Goal: Task Accomplishment & Management: Manage account settings

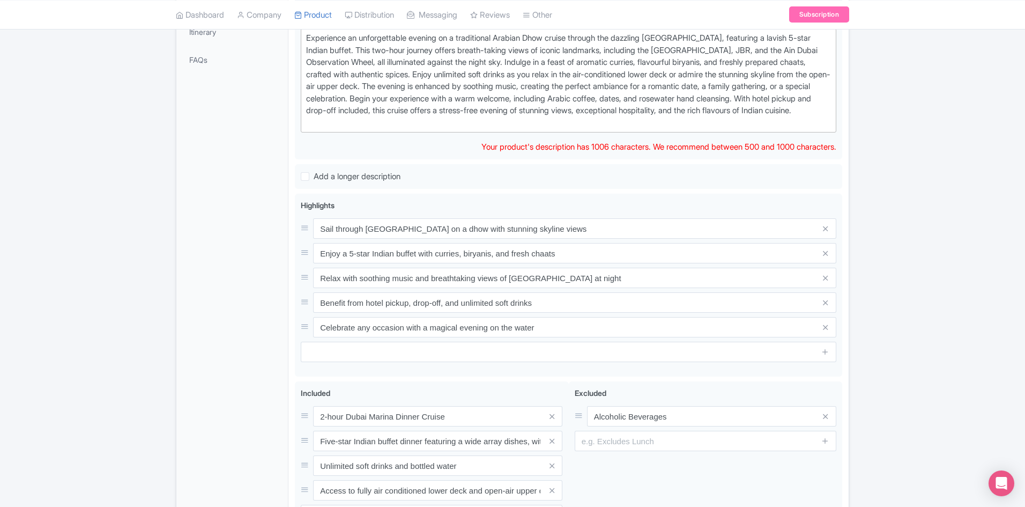
scroll to position [151, 0]
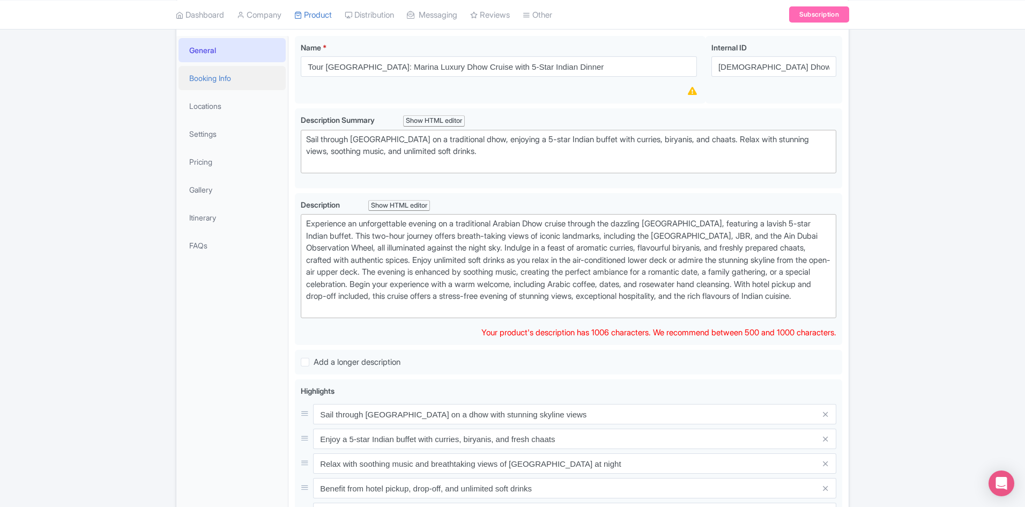
click at [211, 83] on link "Booking Info" at bounding box center [232, 78] width 107 height 24
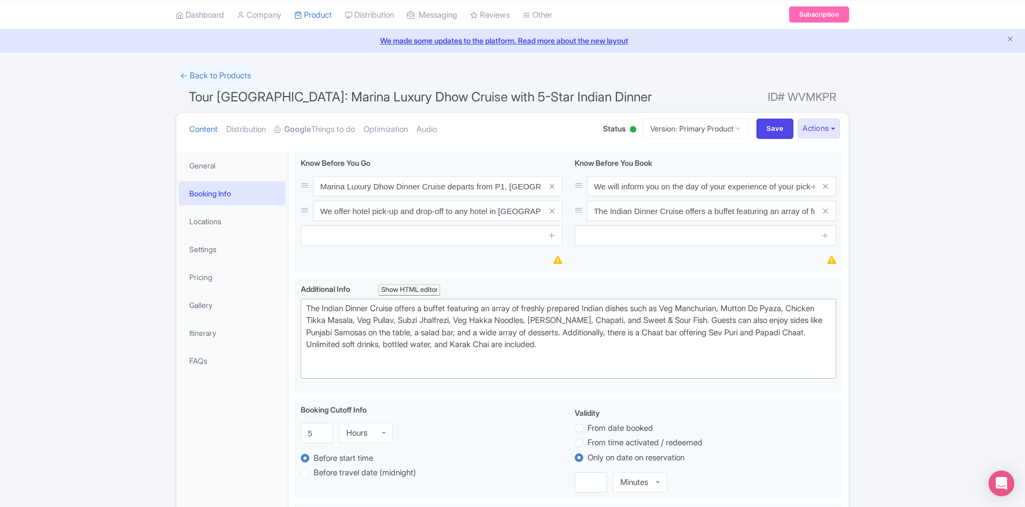
scroll to position [0, 0]
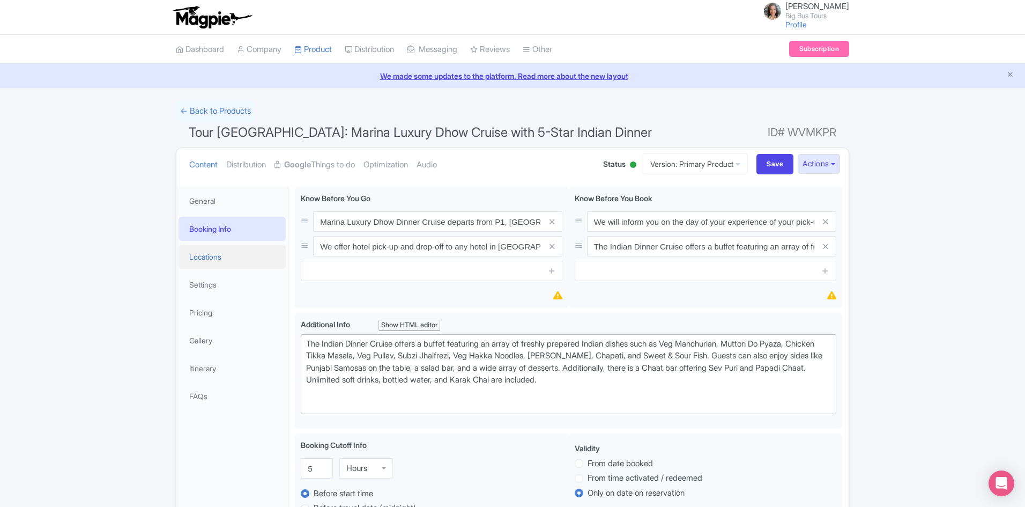
drag, startPoint x: 217, startPoint y: 254, endPoint x: 283, endPoint y: 254, distance: 65.4
click at [217, 254] on link "Locations" at bounding box center [232, 257] width 107 height 24
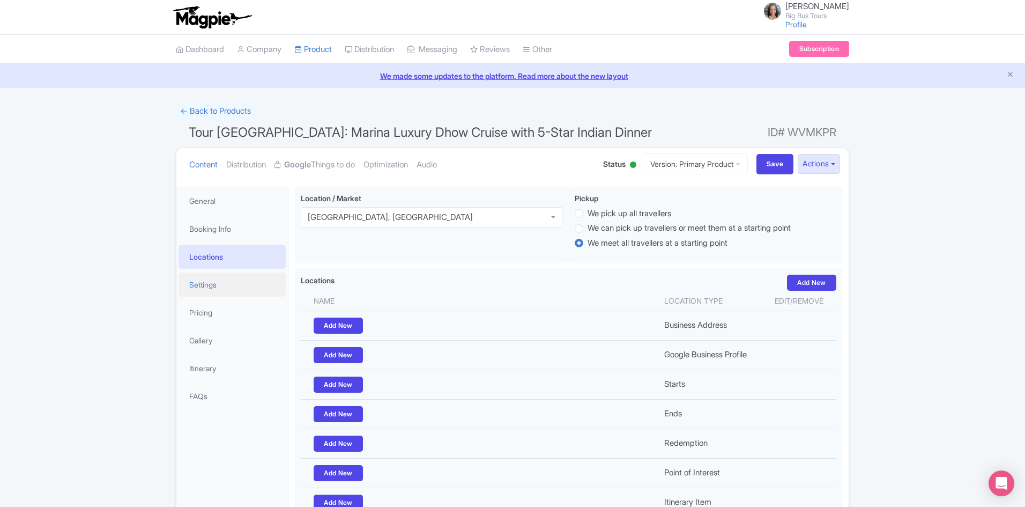
click at [206, 287] on link "Settings" at bounding box center [232, 284] width 107 height 24
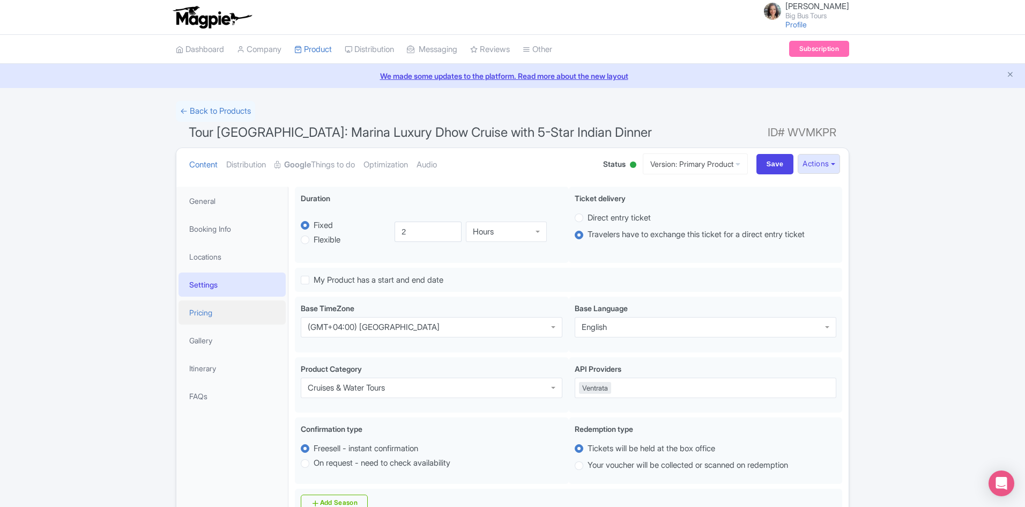
click at [209, 308] on link "Pricing" at bounding box center [232, 312] width 107 height 24
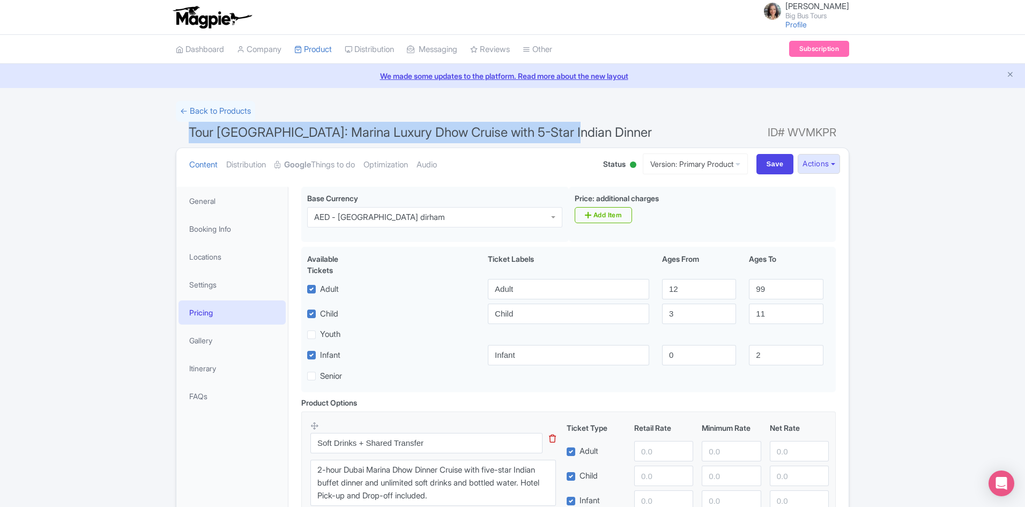
drag, startPoint x: 565, startPoint y: 130, endPoint x: 158, endPoint y: 130, distance: 407.5
click at [158, 130] on div "← Back to Products Tour [GEOGRAPHIC_DATA]: Marina Luxury Dhow Cruise with 5-Sta…" at bounding box center [512, 351] width 1025 height 500
click at [605, 137] on h1 "Tour [GEOGRAPHIC_DATA]: Marina Luxury Dhow Cruise with 5-Star Indian Dinner ID#…" at bounding box center [512, 135] width 673 height 26
drag, startPoint x: 454, startPoint y: 131, endPoint x: 168, endPoint y: 130, distance: 285.3
click at [168, 130] on div "← Back to Products Tour [GEOGRAPHIC_DATA]: Marina Luxury Dhow Cruise with 5-Sta…" at bounding box center [512, 351] width 1025 height 500
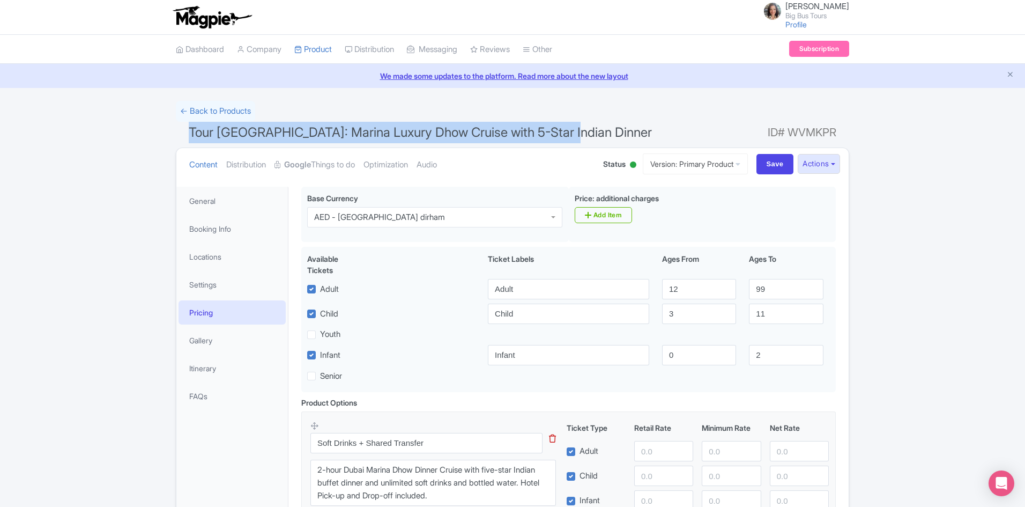
copy span "Tour [GEOGRAPHIC_DATA]: Marina Luxury Dhow Cruise with 5-Star Indian Dinner"
click at [207, 196] on link "General" at bounding box center [232, 201] width 107 height 24
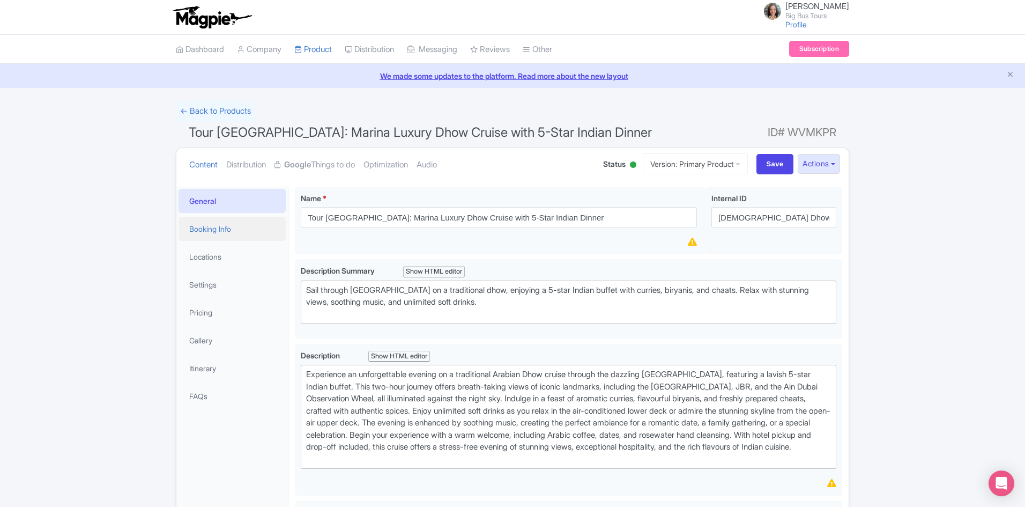
click at [210, 229] on link "Booking Info" at bounding box center [232, 229] width 107 height 24
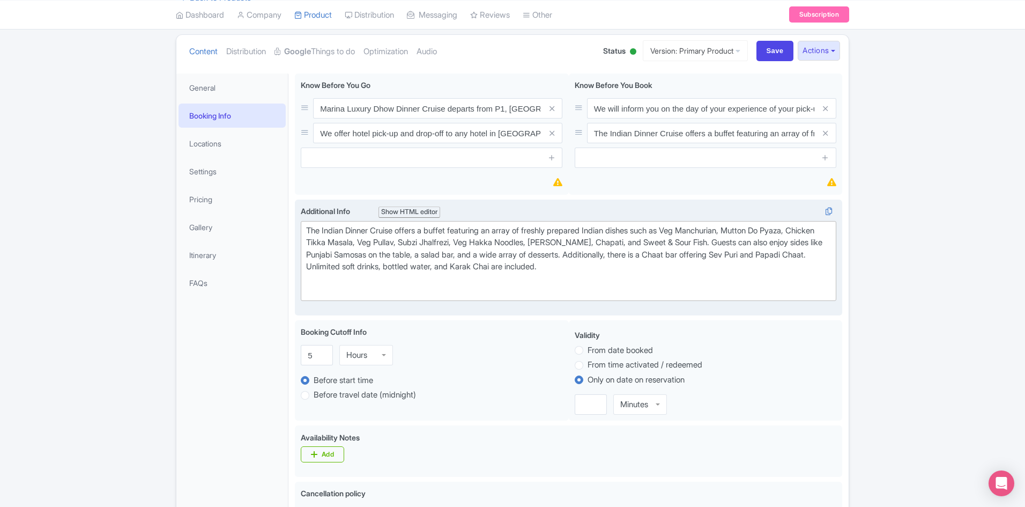
scroll to position [3, 0]
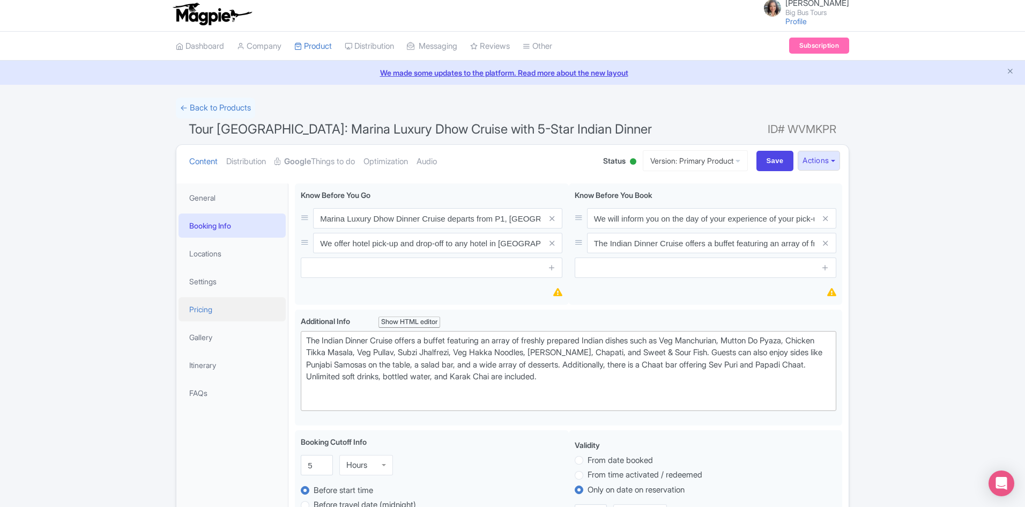
click at [205, 309] on link "Pricing" at bounding box center [232, 309] width 107 height 24
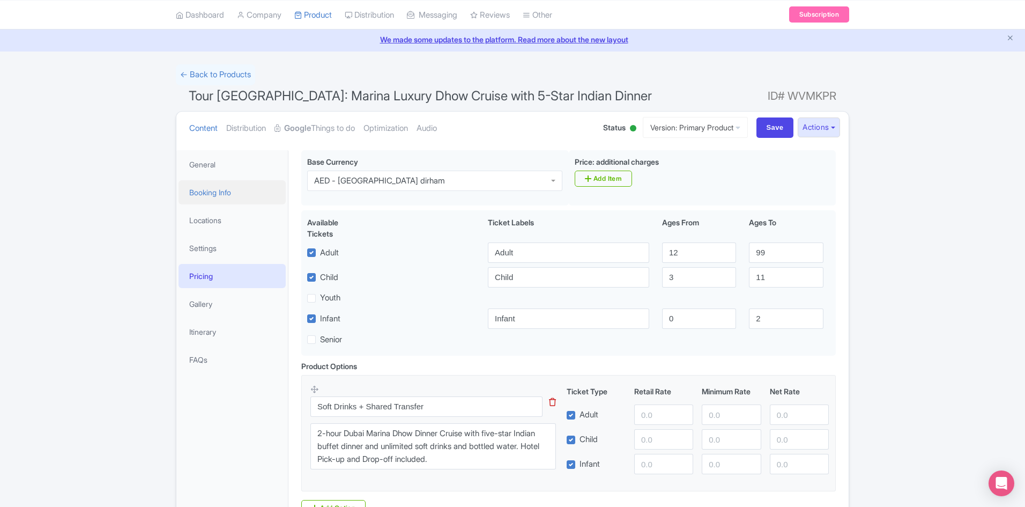
scroll to position [0, 0]
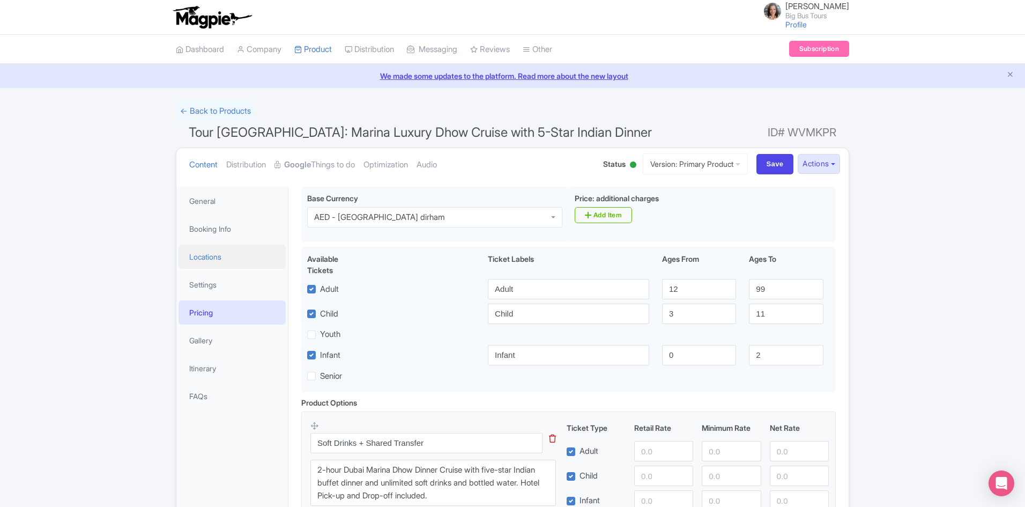
click at [212, 256] on link "Locations" at bounding box center [232, 257] width 107 height 24
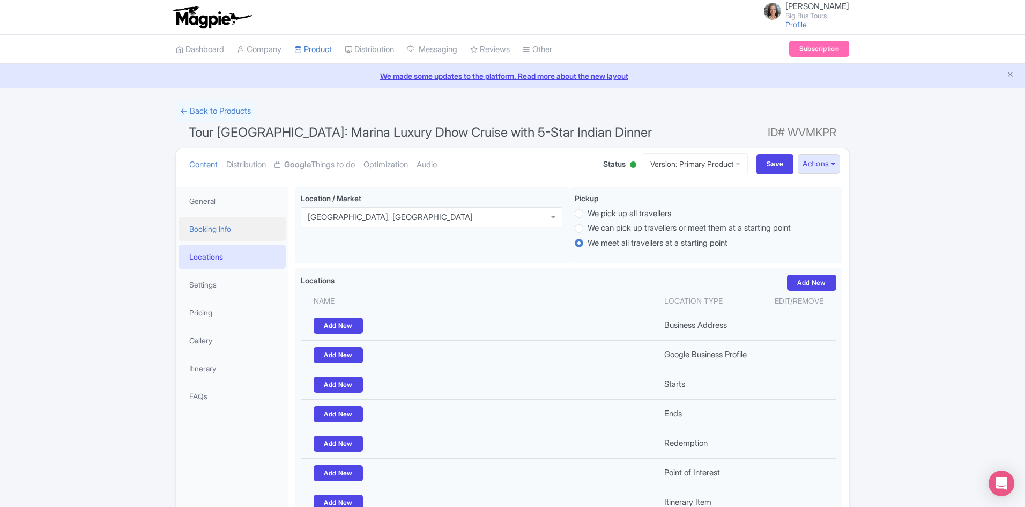
click at [217, 229] on link "Booking Info" at bounding box center [232, 229] width 107 height 24
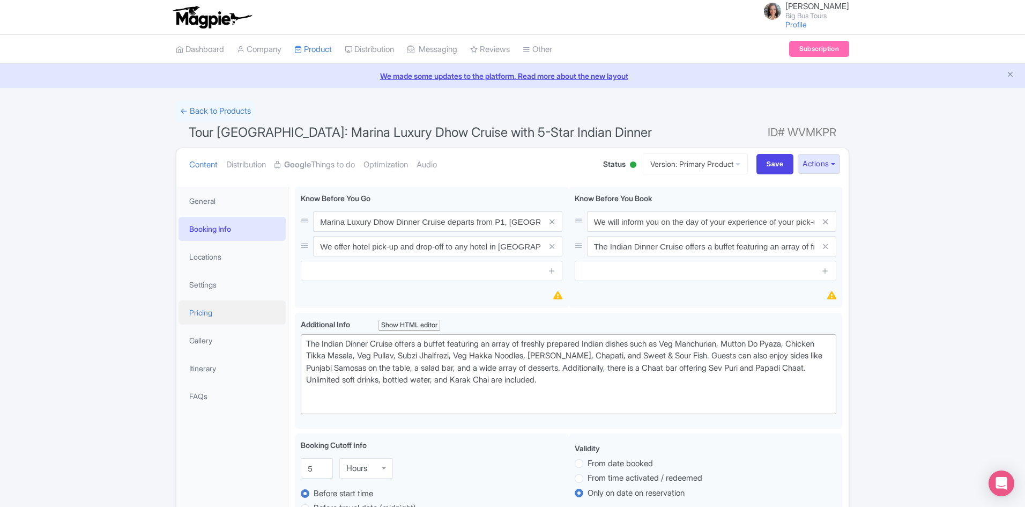
click at [207, 310] on link "Pricing" at bounding box center [232, 312] width 107 height 24
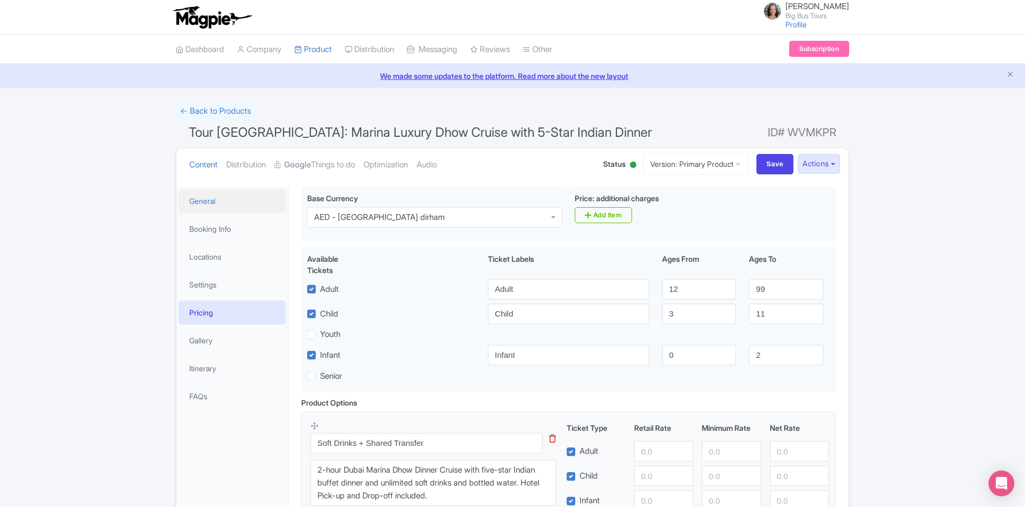
click at [203, 195] on link "General" at bounding box center [232, 201] width 107 height 24
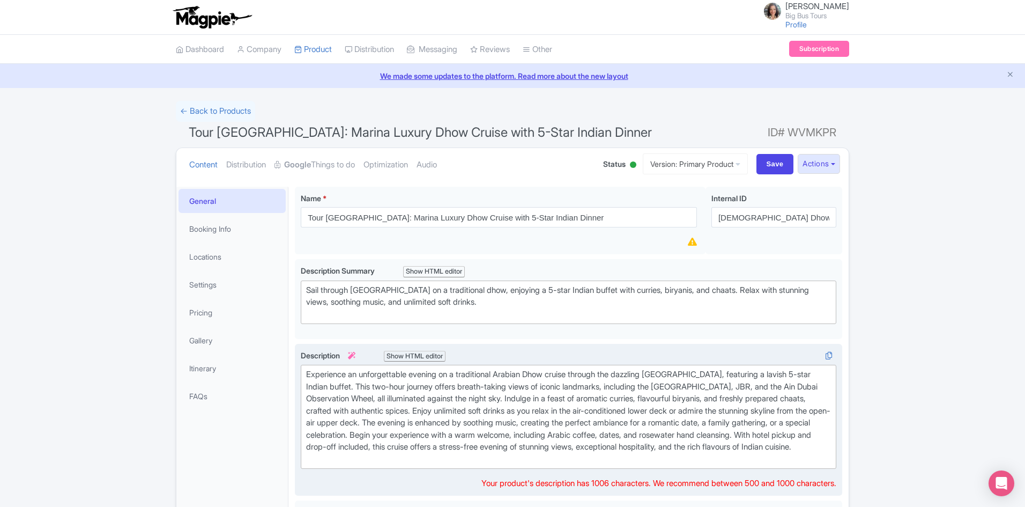
click at [308, 373] on div "Experience an unforgettable evening on a traditional Arabian Dhow cruise throug…" at bounding box center [568, 416] width 525 height 97
type trix-editor "<div>Experience an unforgettable evening on a traditional Arabian Dhow cruise t…"
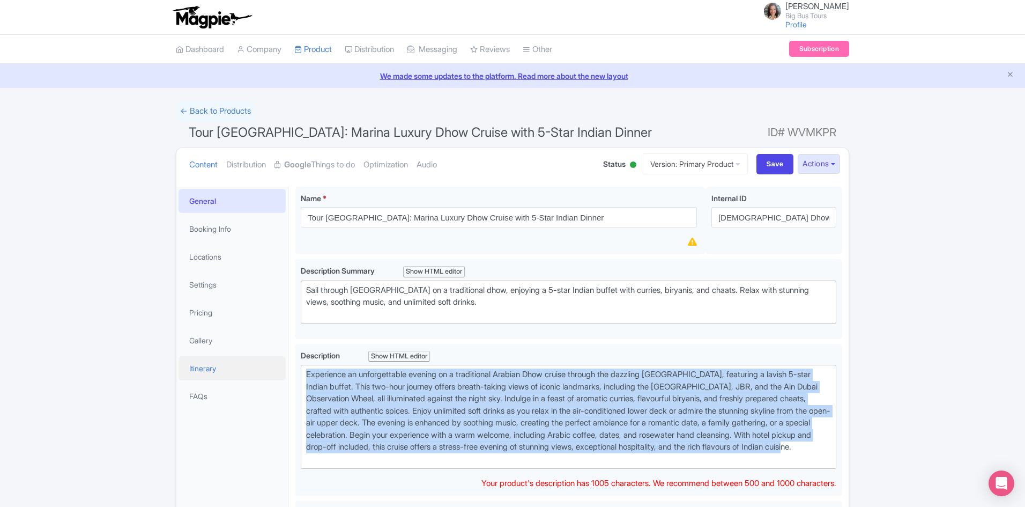
drag, startPoint x: 492, startPoint y: 465, endPoint x: 227, endPoint y: 371, distance: 281.0
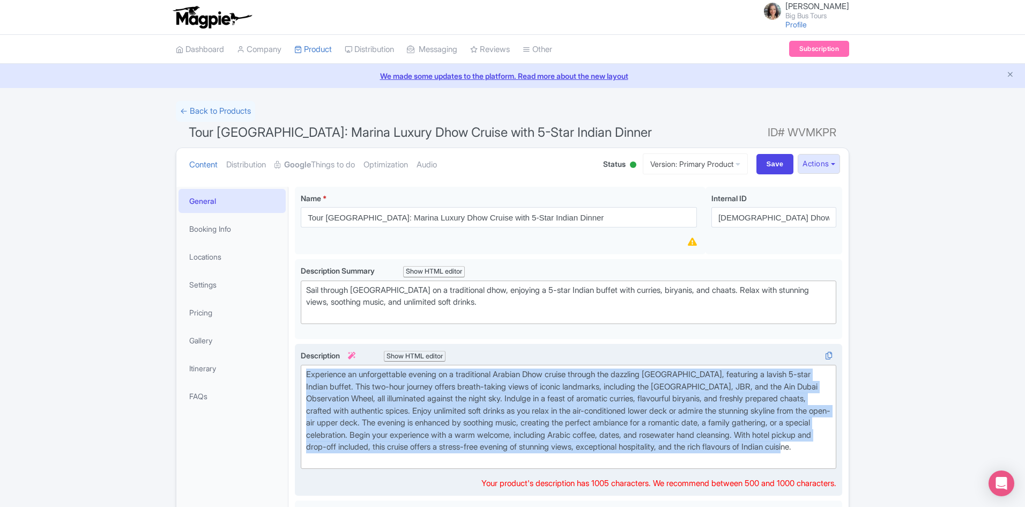
copy div "Experience an unforgettable evening on a traditional Arabian Dhow cruise throug…"
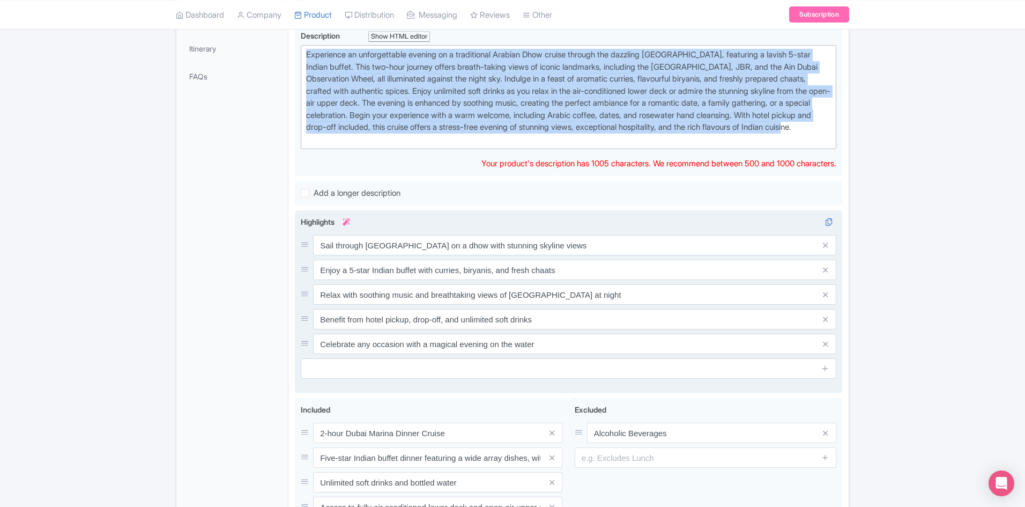
scroll to position [322, 0]
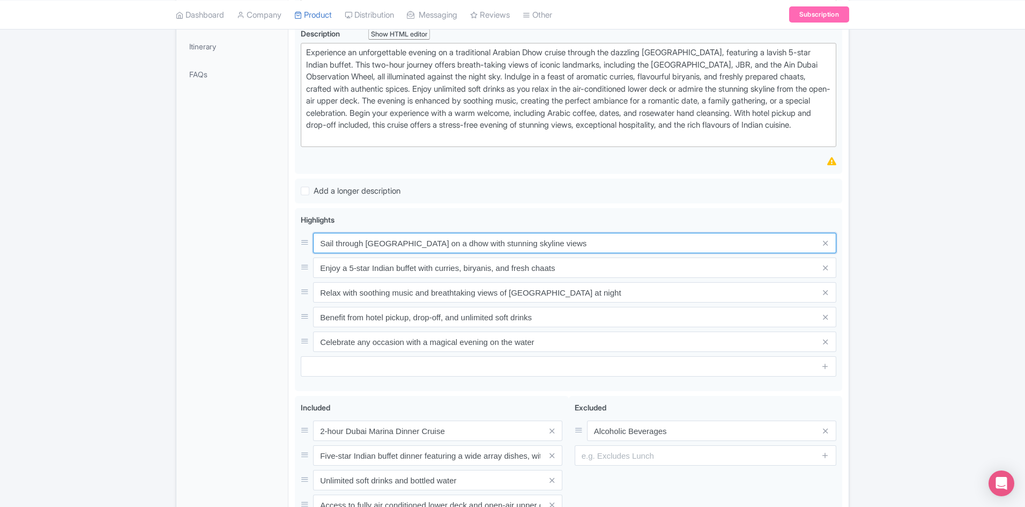
drag, startPoint x: 573, startPoint y: 255, endPoint x: 232, endPoint y: 257, distance: 341.6
click at [232, 257] on div "General Booking Info Locations Settings Pricing Gallery Itinerary FAQs Tour [GE…" at bounding box center [512, 224] width 672 height 732
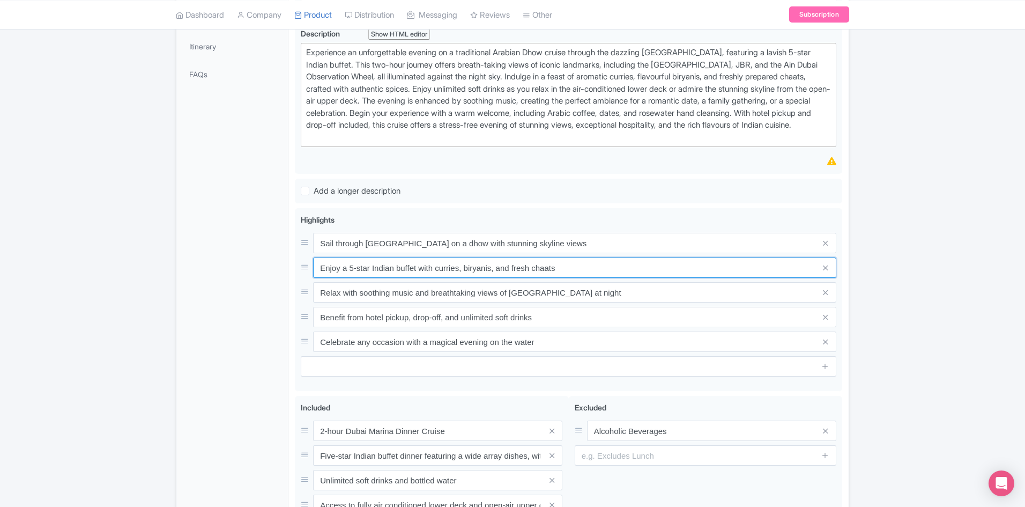
drag, startPoint x: 588, startPoint y: 276, endPoint x: 189, endPoint y: 277, distance: 398.9
click at [189, 277] on div "General Booking Info Locations Settings Pricing Gallery Itinerary FAQs Tour [GE…" at bounding box center [512, 224] width 672 height 732
drag, startPoint x: 575, startPoint y: 303, endPoint x: 195, endPoint y: 302, distance: 380.7
click at [195, 302] on div "General Booking Info Locations Settings Pricing Gallery Itinerary FAQs Tour [GE…" at bounding box center [512, 224] width 672 height 732
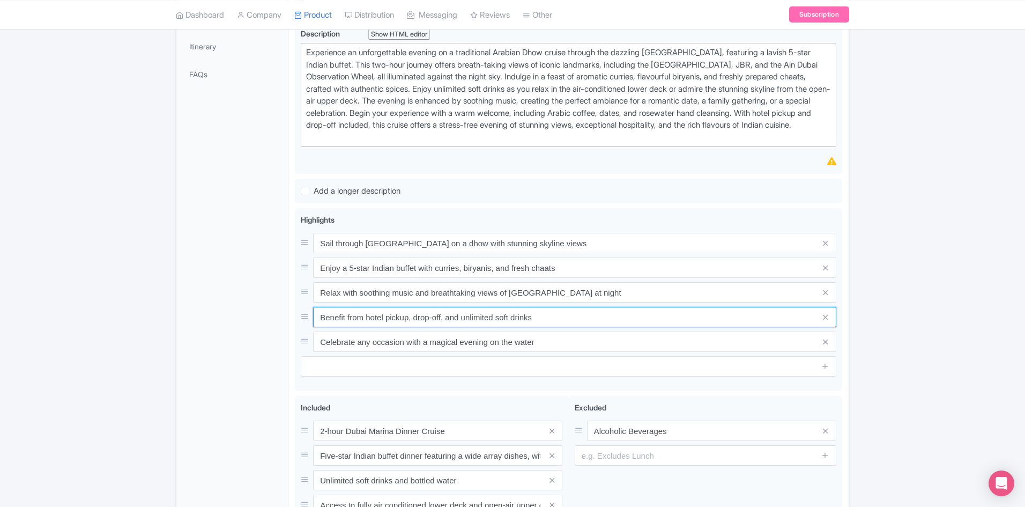
drag, startPoint x: 574, startPoint y: 332, endPoint x: 193, endPoint y: 338, distance: 381.3
click at [173, 331] on div "← Back to Products Tour [GEOGRAPHIC_DATA]: Marina Luxury Dhow Cruise with 5-Sta…" at bounding box center [512, 185] width 686 height 812
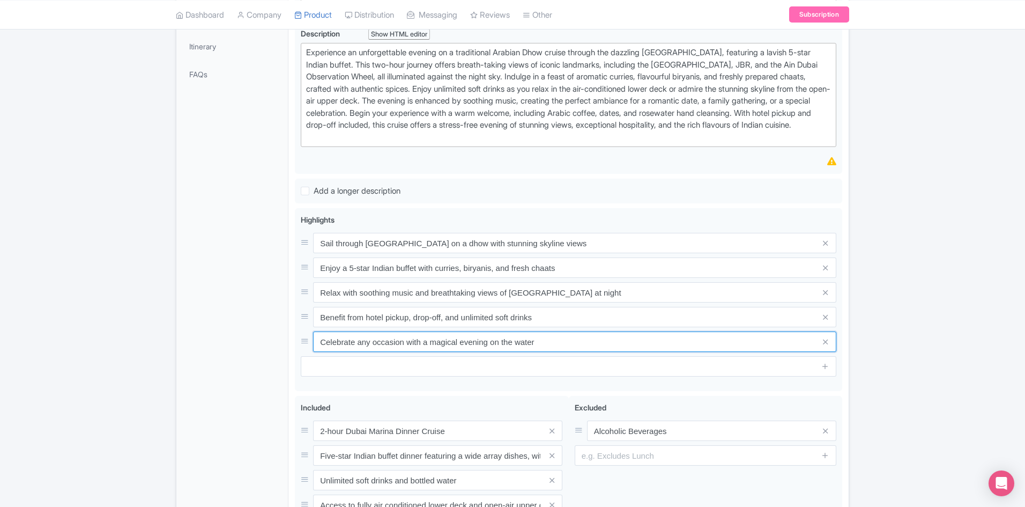
drag, startPoint x: 557, startPoint y: 358, endPoint x: 243, endPoint y: 362, distance: 313.7
click at [243, 362] on div "General Booking Info Locations Settings Pricing Gallery Itinerary FAQs Tour [GE…" at bounding box center [512, 224] width 672 height 732
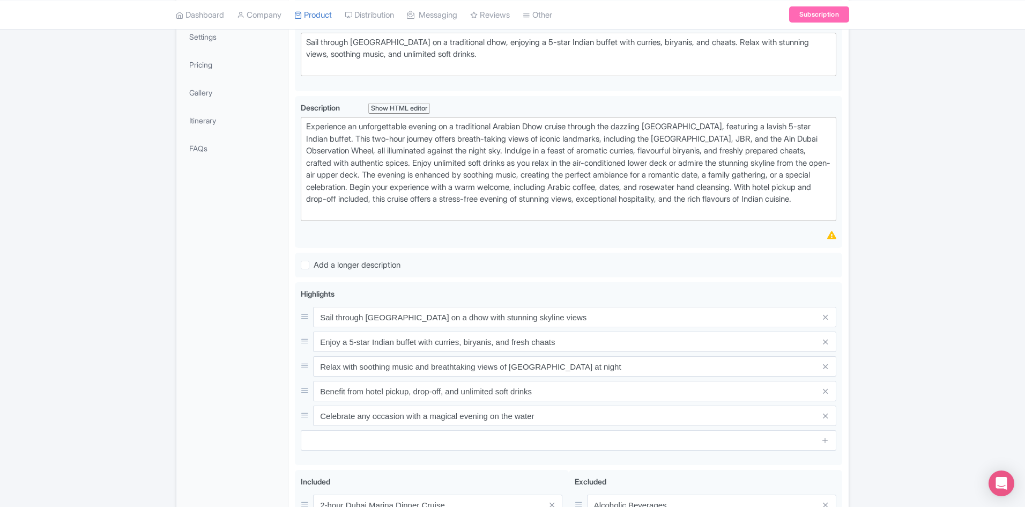
scroll to position [142, 0]
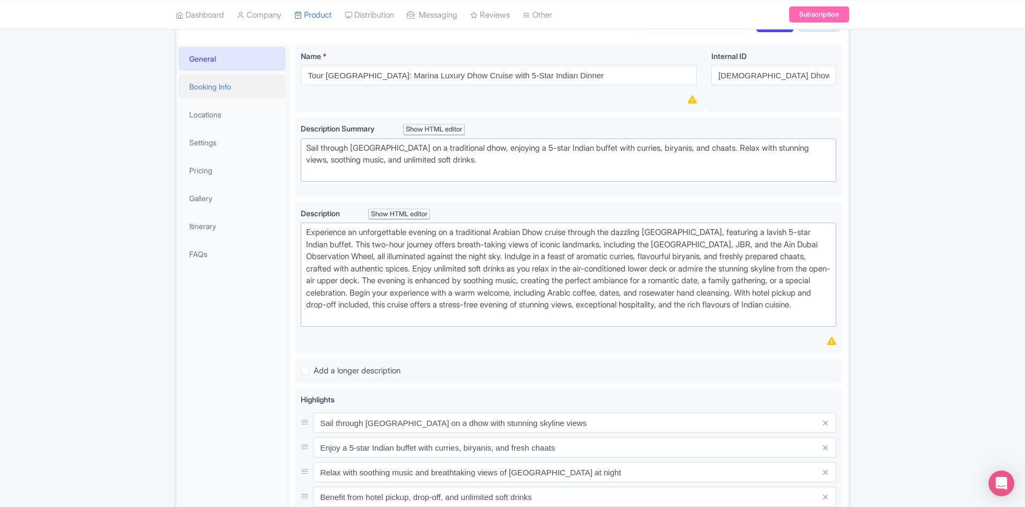
click at [227, 85] on link "Booking Info" at bounding box center [232, 87] width 107 height 24
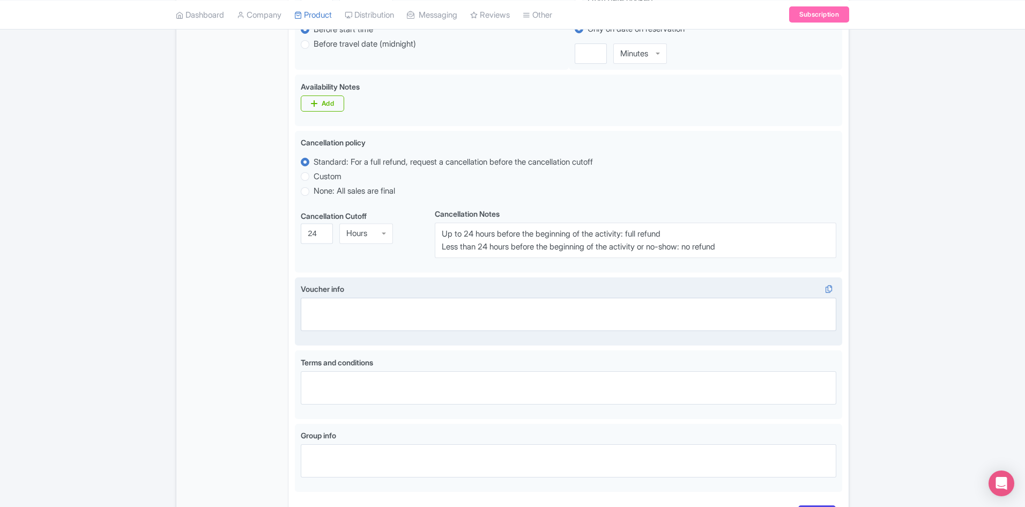
scroll to position [88, 0]
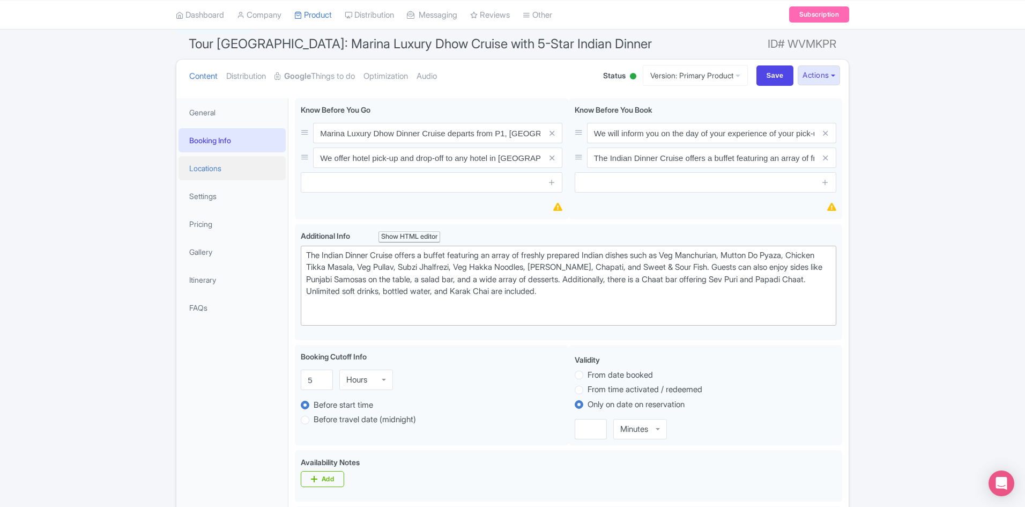
click at [215, 167] on link "Locations" at bounding box center [232, 168] width 107 height 24
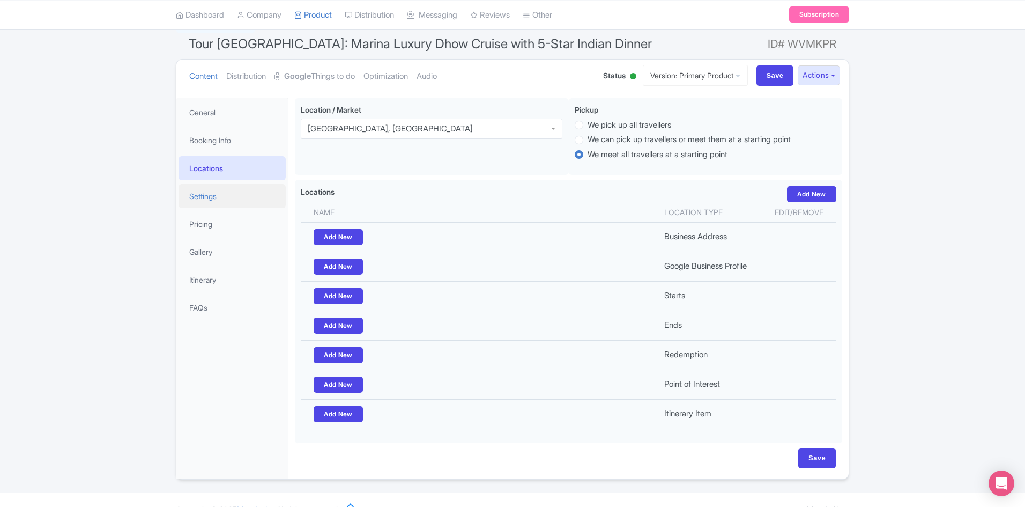
click at [214, 196] on link "Settings" at bounding box center [232, 196] width 107 height 24
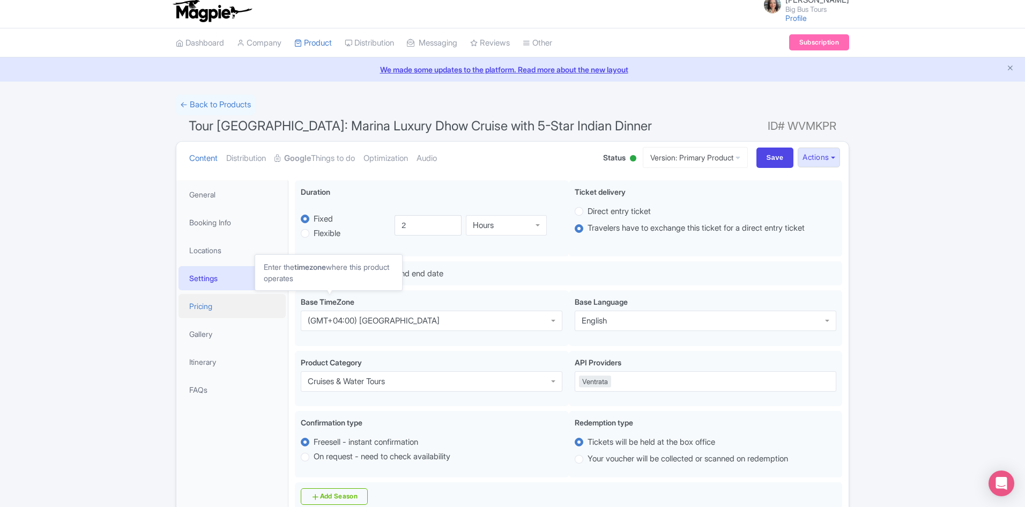
scroll to position [0, 0]
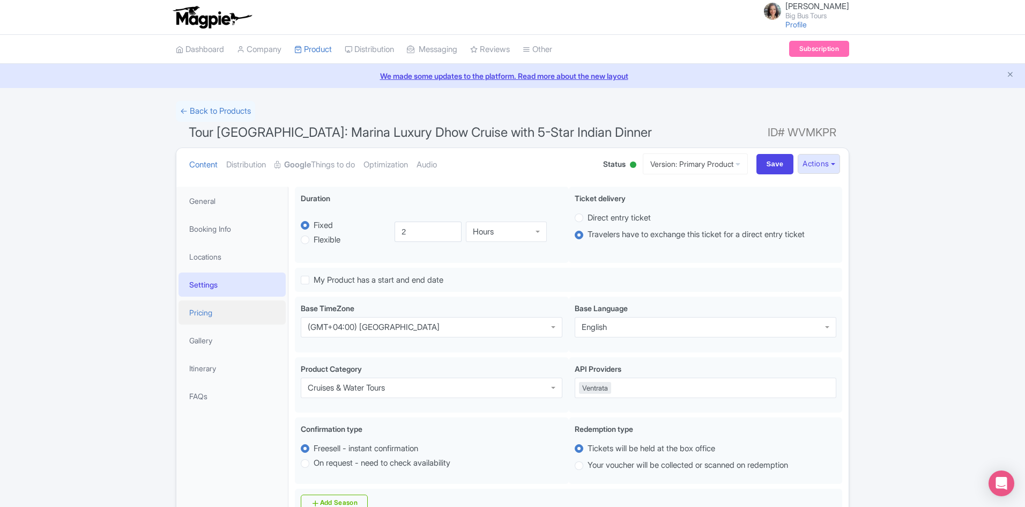
click at [220, 310] on link "Pricing" at bounding box center [232, 312] width 107 height 24
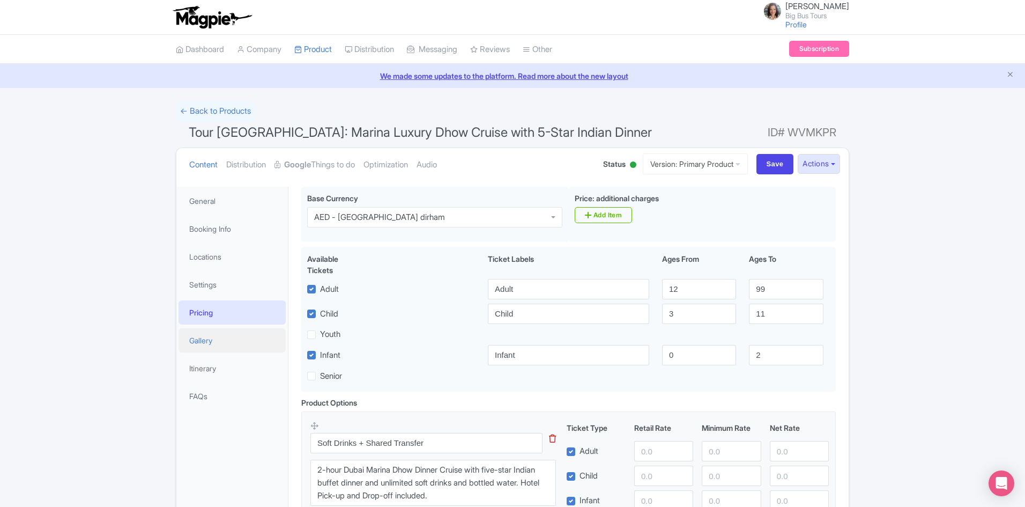
click at [214, 339] on link "Gallery" at bounding box center [232, 340] width 107 height 24
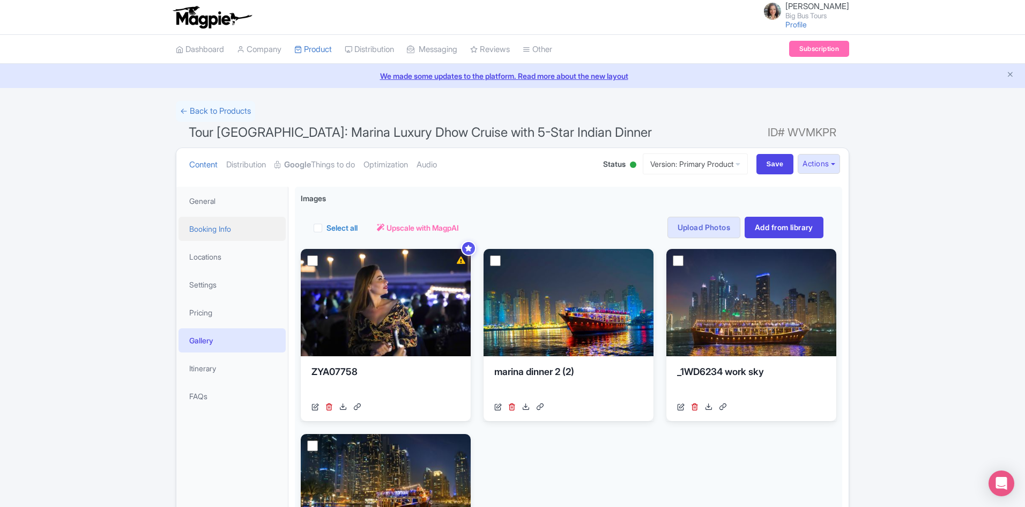
click at [208, 233] on link "Booking Info" at bounding box center [232, 229] width 107 height 24
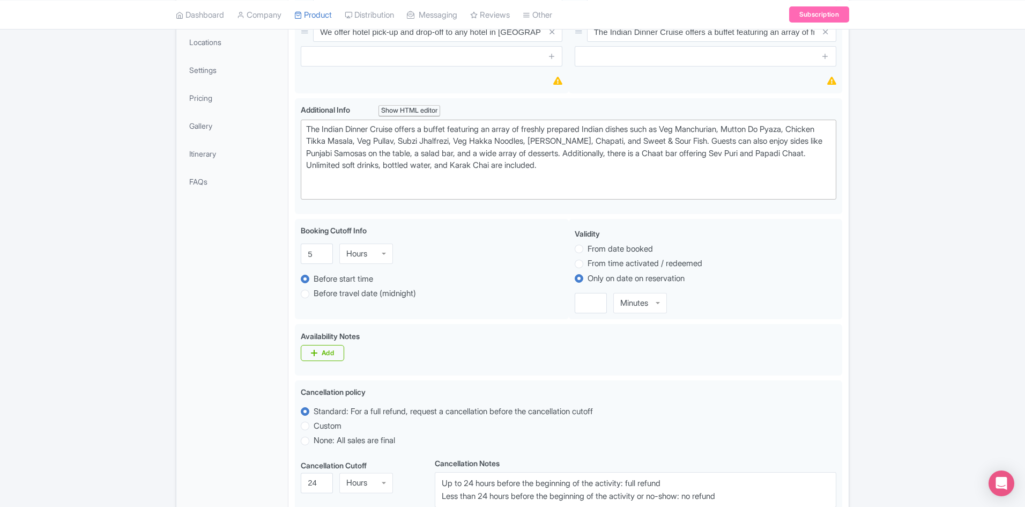
scroll to position [54, 0]
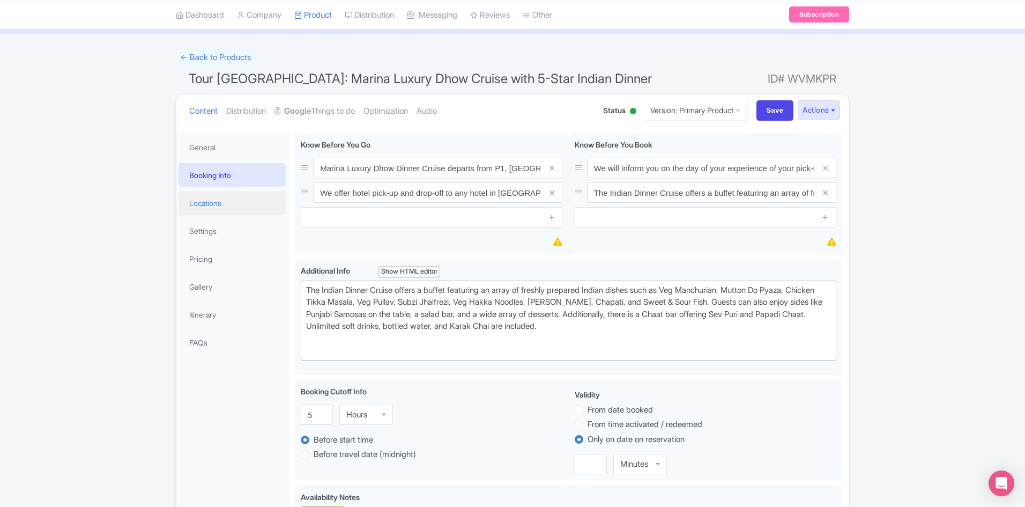
click at [217, 202] on link "Locations" at bounding box center [232, 203] width 107 height 24
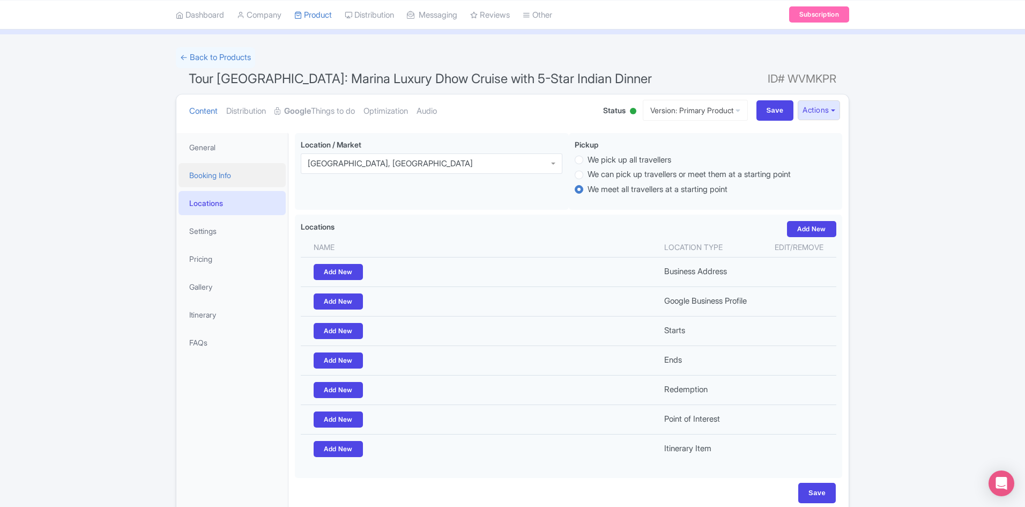
click at [205, 167] on link "Booking Info" at bounding box center [232, 175] width 107 height 24
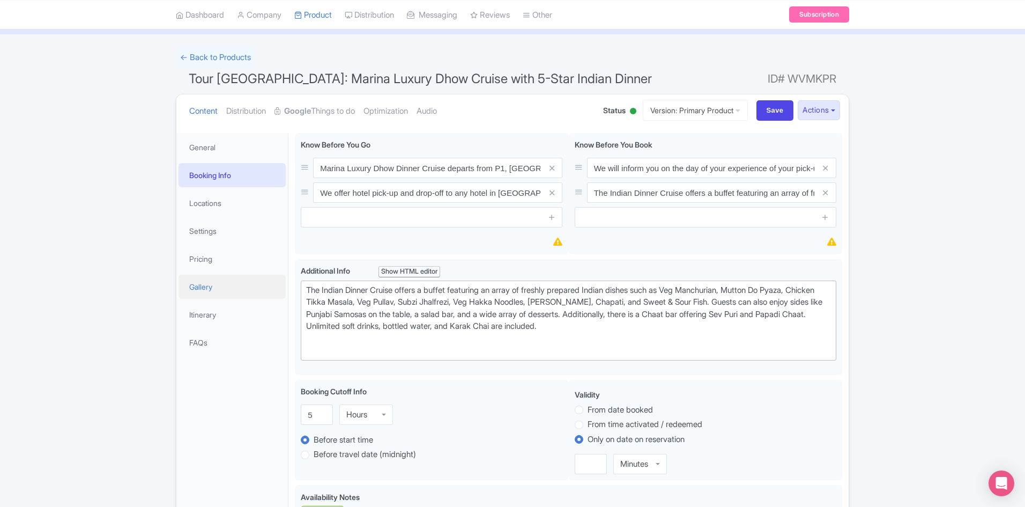
click at [209, 286] on link "Gallery" at bounding box center [232, 287] width 107 height 24
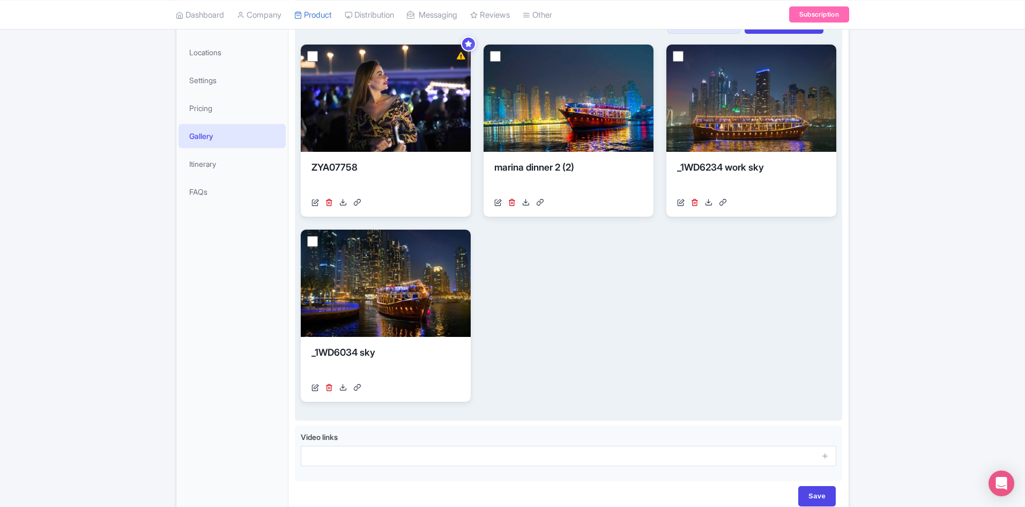
scroll to position [214, 0]
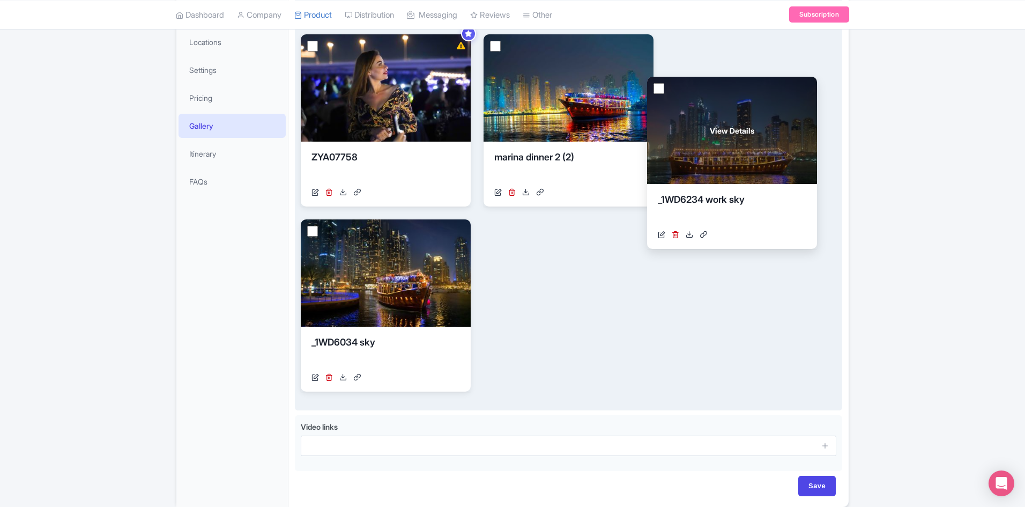
drag, startPoint x: 757, startPoint y: 90, endPoint x: 746, endPoint y: 115, distance: 26.7
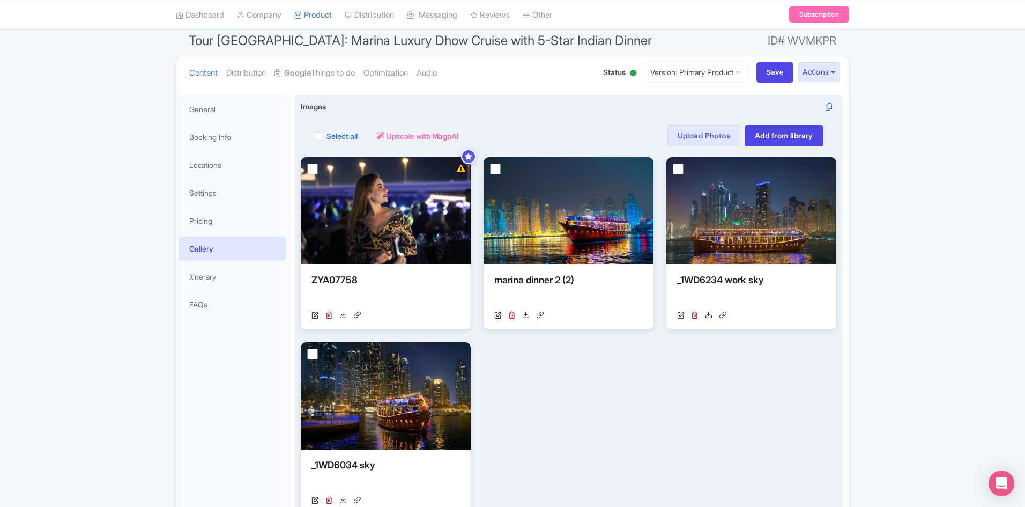
scroll to position [0, 0]
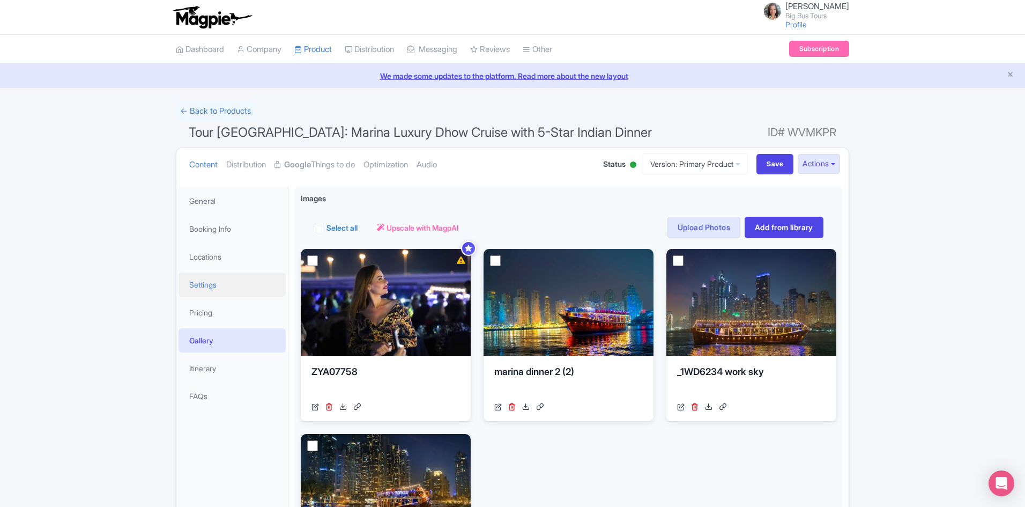
click at [213, 286] on link "Settings" at bounding box center [232, 284] width 107 height 24
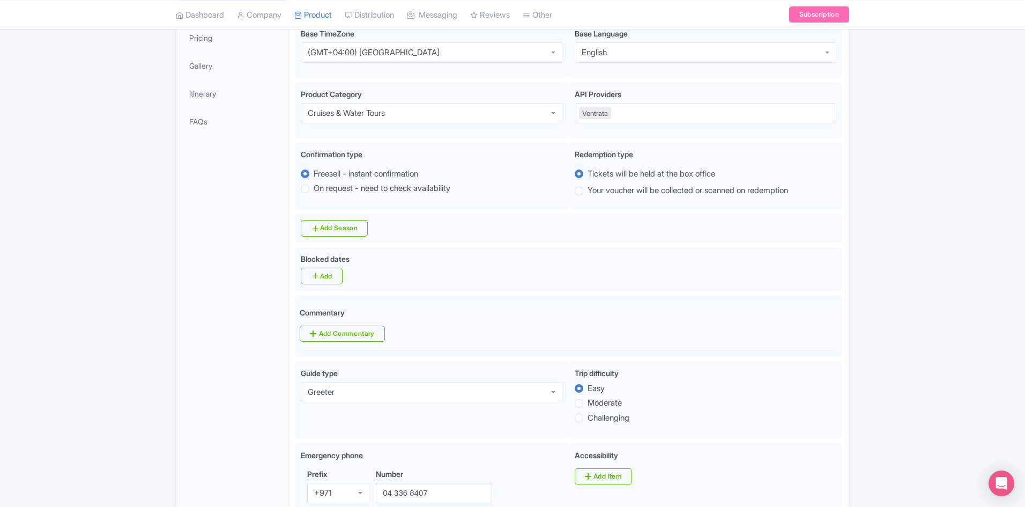
scroll to position [127, 0]
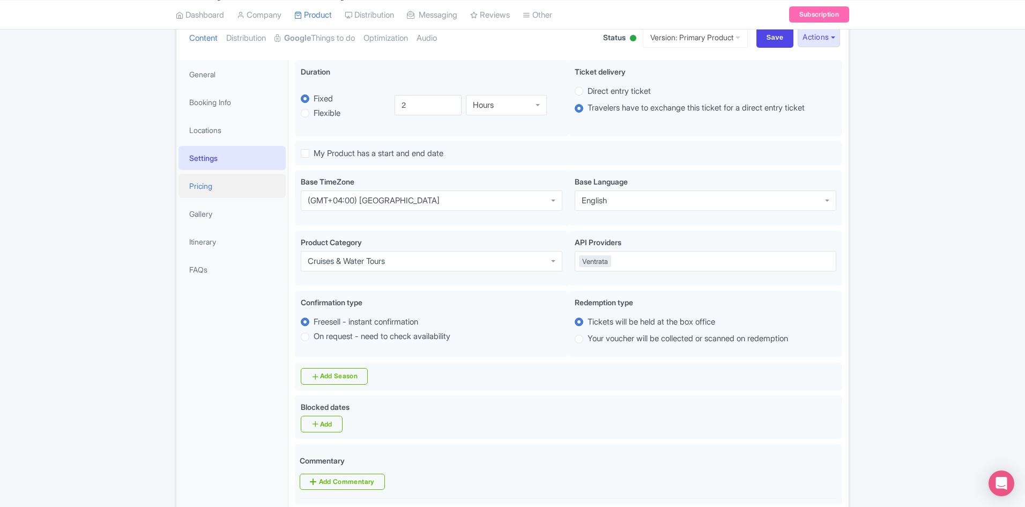
click at [221, 184] on link "Pricing" at bounding box center [232, 186] width 107 height 24
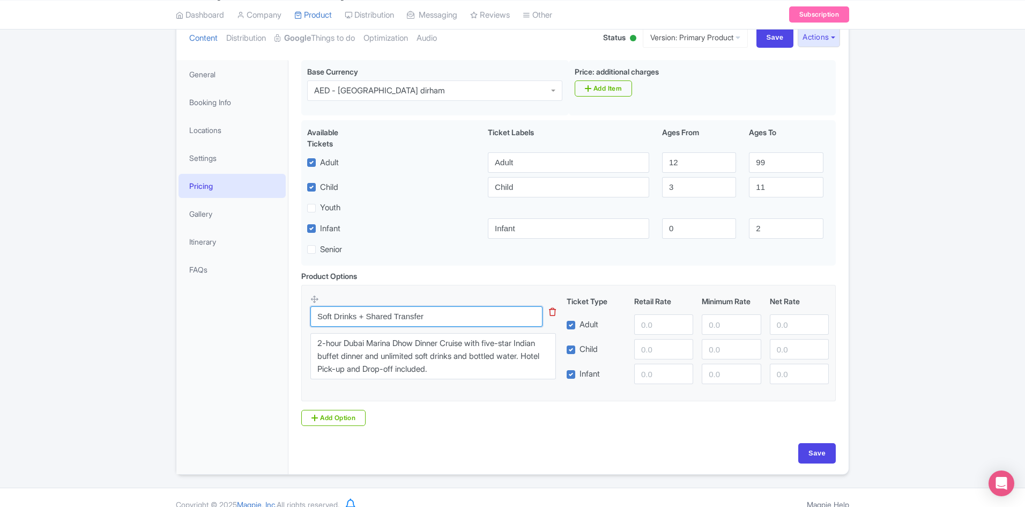
drag, startPoint x: 447, startPoint y: 316, endPoint x: 303, endPoint y: 315, distance: 143.7
click at [303, 315] on fieldset "Soft Drinks + Shared Transfer This tip has not data. Code: tip_option_name 2-ho…" at bounding box center [568, 343] width 535 height 116
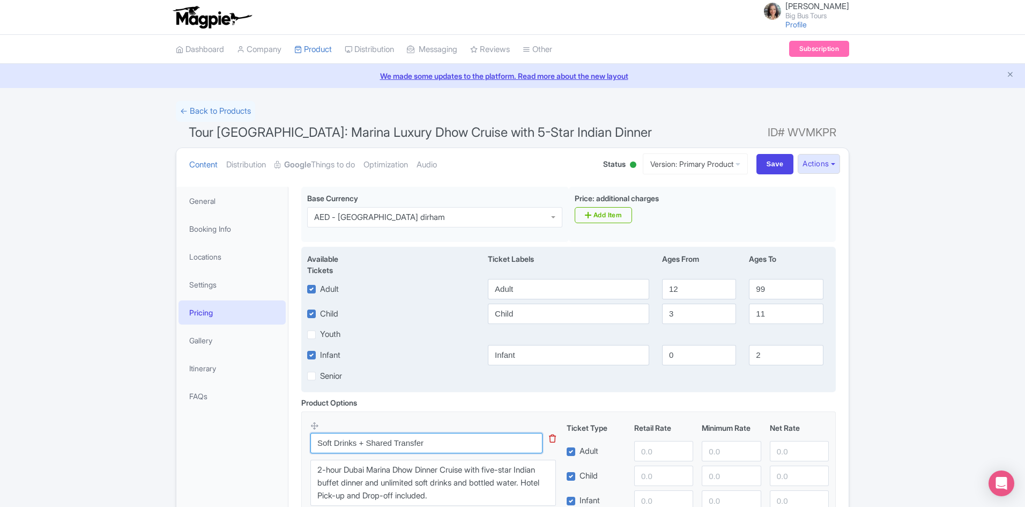
scroll to position [140, 0]
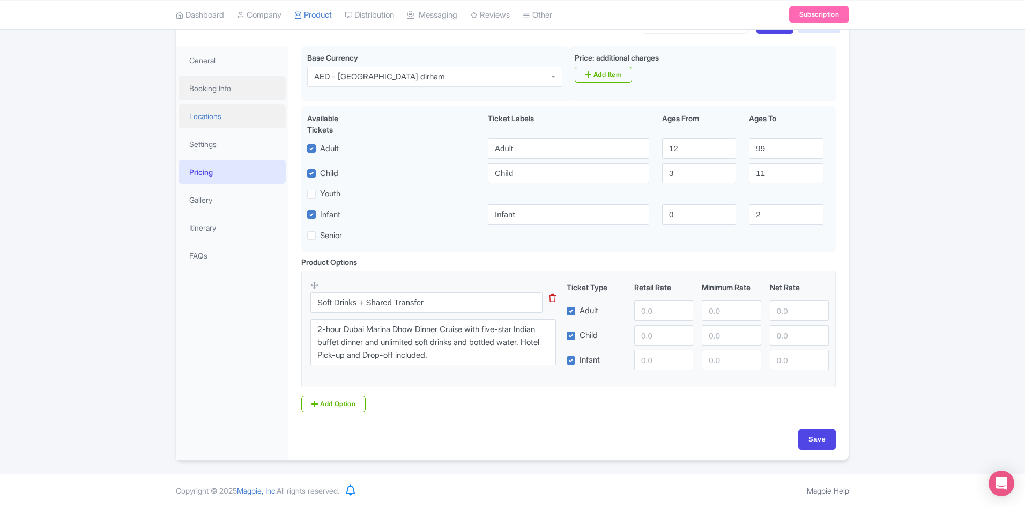
drag, startPoint x: 199, startPoint y: 87, endPoint x: 226, endPoint y: 120, distance: 42.2
click at [199, 87] on link "Booking Info" at bounding box center [232, 88] width 107 height 24
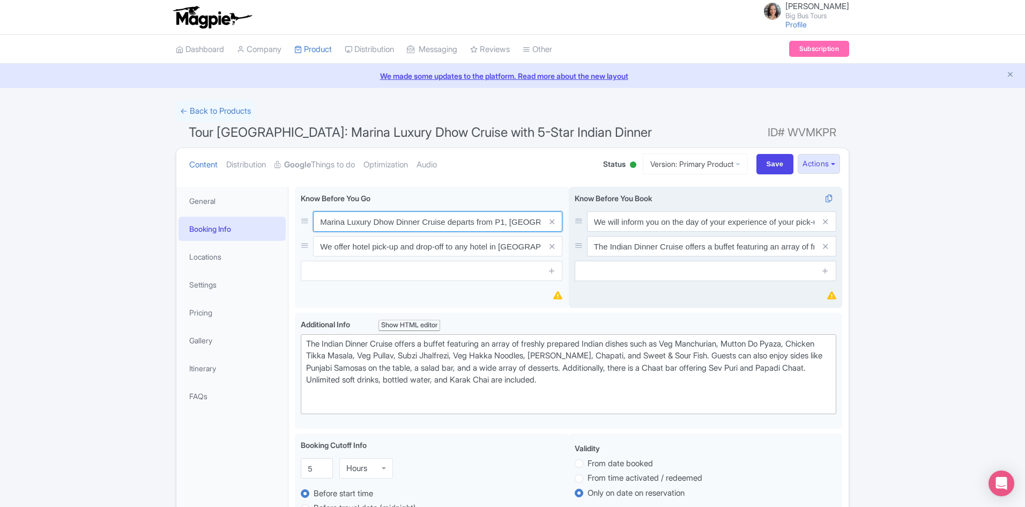
scroll to position [0, 50]
drag, startPoint x: 320, startPoint y: 218, endPoint x: 594, endPoint y: 218, distance: 274.0
click at [594, 218] on div "Marina Luxury Dhow Dinner Cruise departs from P1, [GEOGRAPHIC_DATA][PERSON_NAME…" at bounding box center [568, 250] width 547 height 126
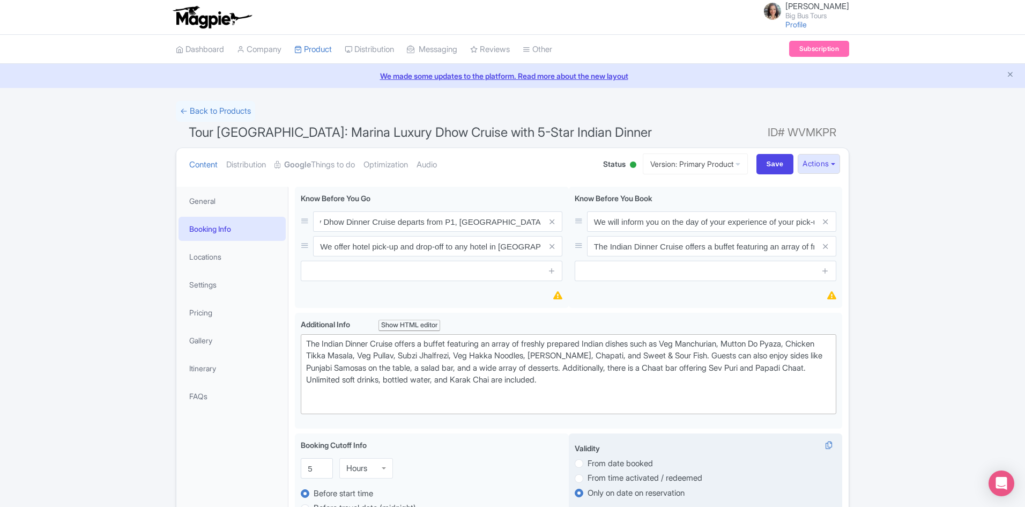
scroll to position [0, 0]
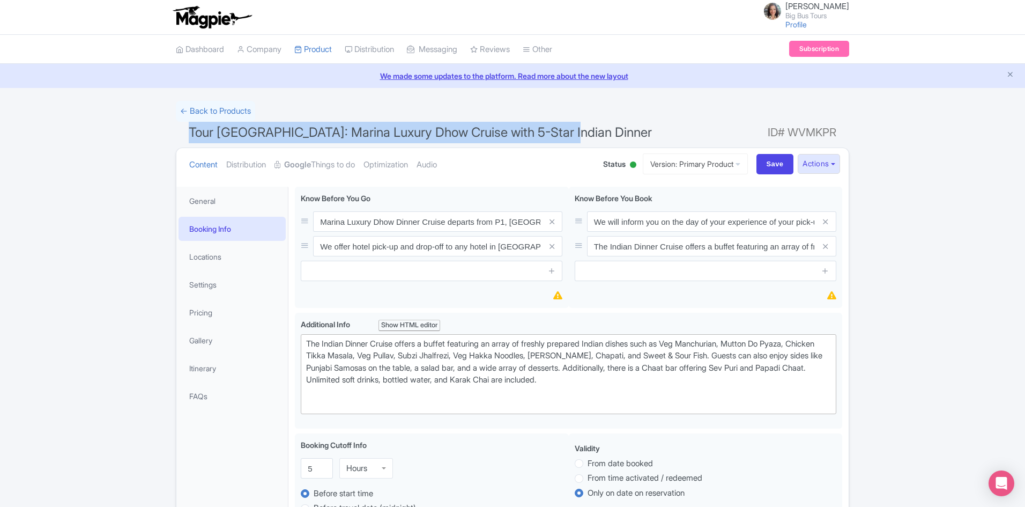
drag, startPoint x: 576, startPoint y: 132, endPoint x: 187, endPoint y: 130, distance: 388.8
click at [187, 130] on h1 "Tour [GEOGRAPHIC_DATA]: Marina Luxury Dhow Cruise with 5-Star Indian Dinner ID#…" at bounding box center [512, 135] width 673 height 26
click at [630, 126] on h1 "Tour [GEOGRAPHIC_DATA]: Marina Luxury Dhow Cruise with 5-Star Indian Dinner ID#…" at bounding box center [512, 135] width 673 height 26
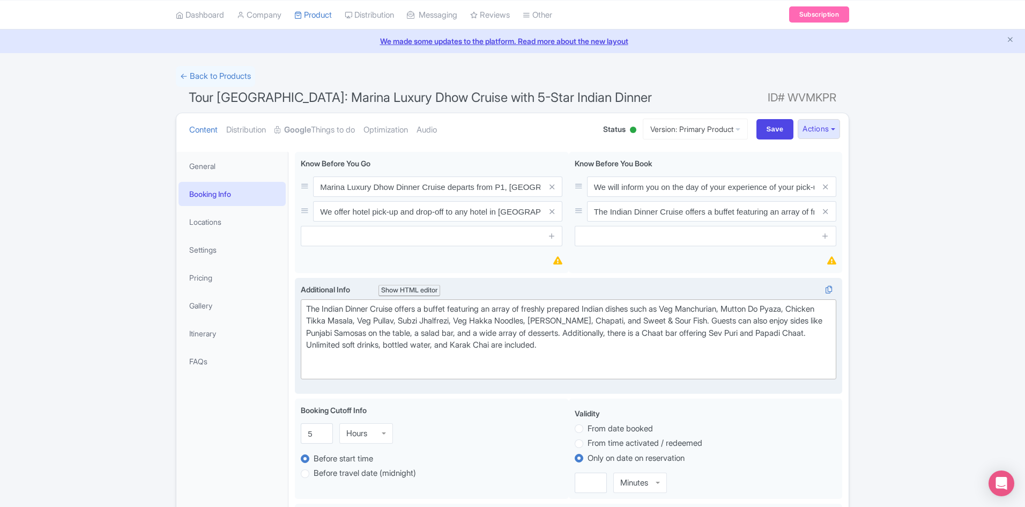
scroll to position [54, 0]
